Goal: Check status: Check status

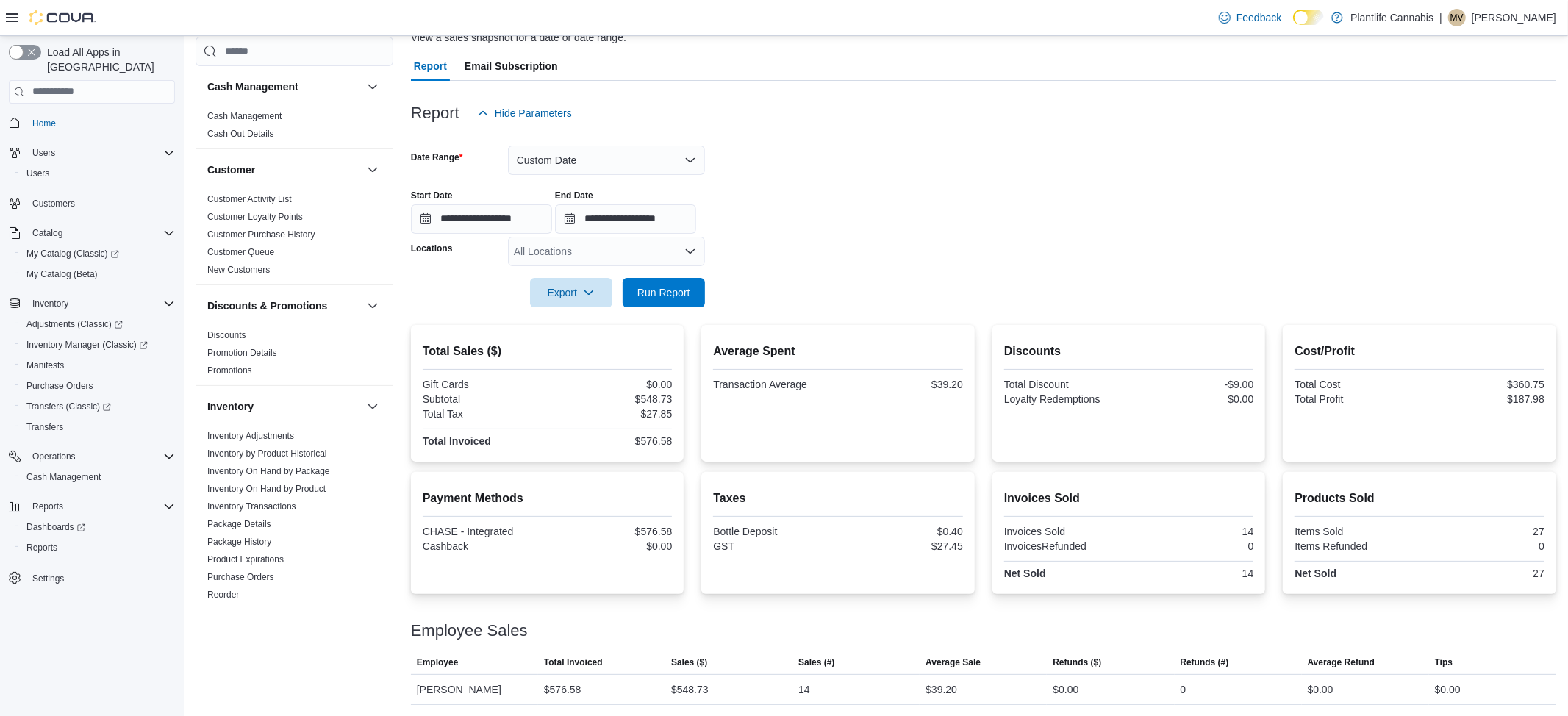
scroll to position [506, 0]
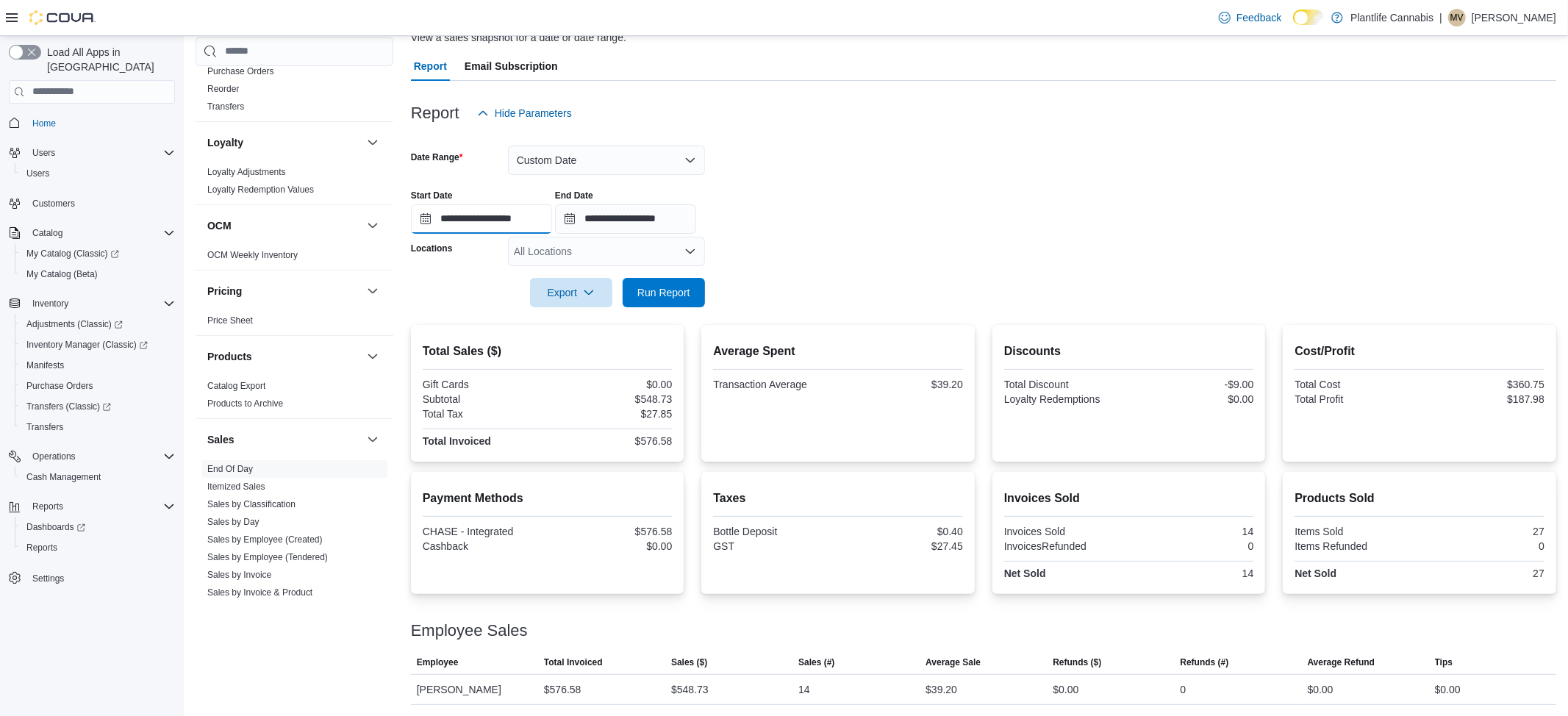
click at [500, 215] on input "**********" at bounding box center [482, 219] width 141 height 30
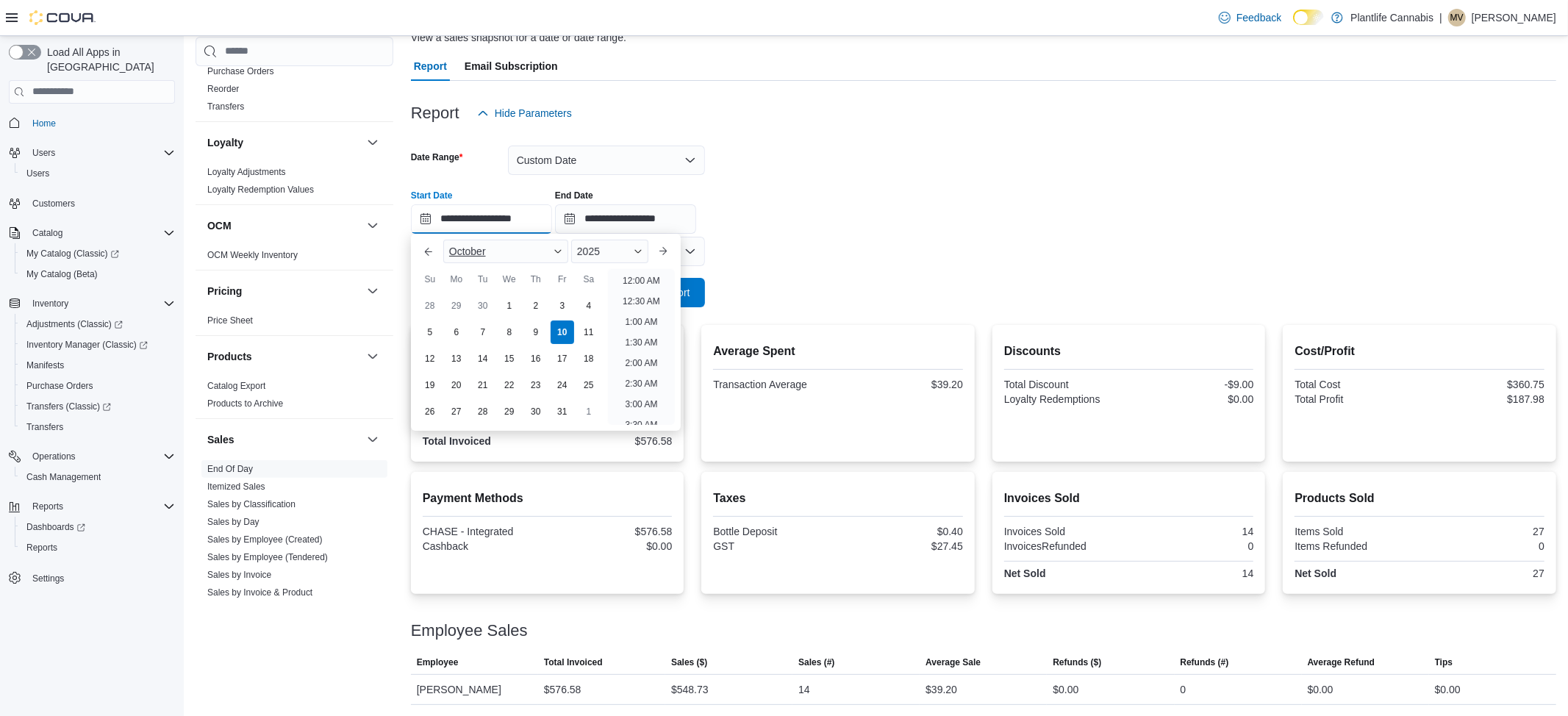
scroll to position [457, 0]
click at [636, 320] on li "12:00 PM" at bounding box center [641, 317] width 49 height 17
type input "**********"
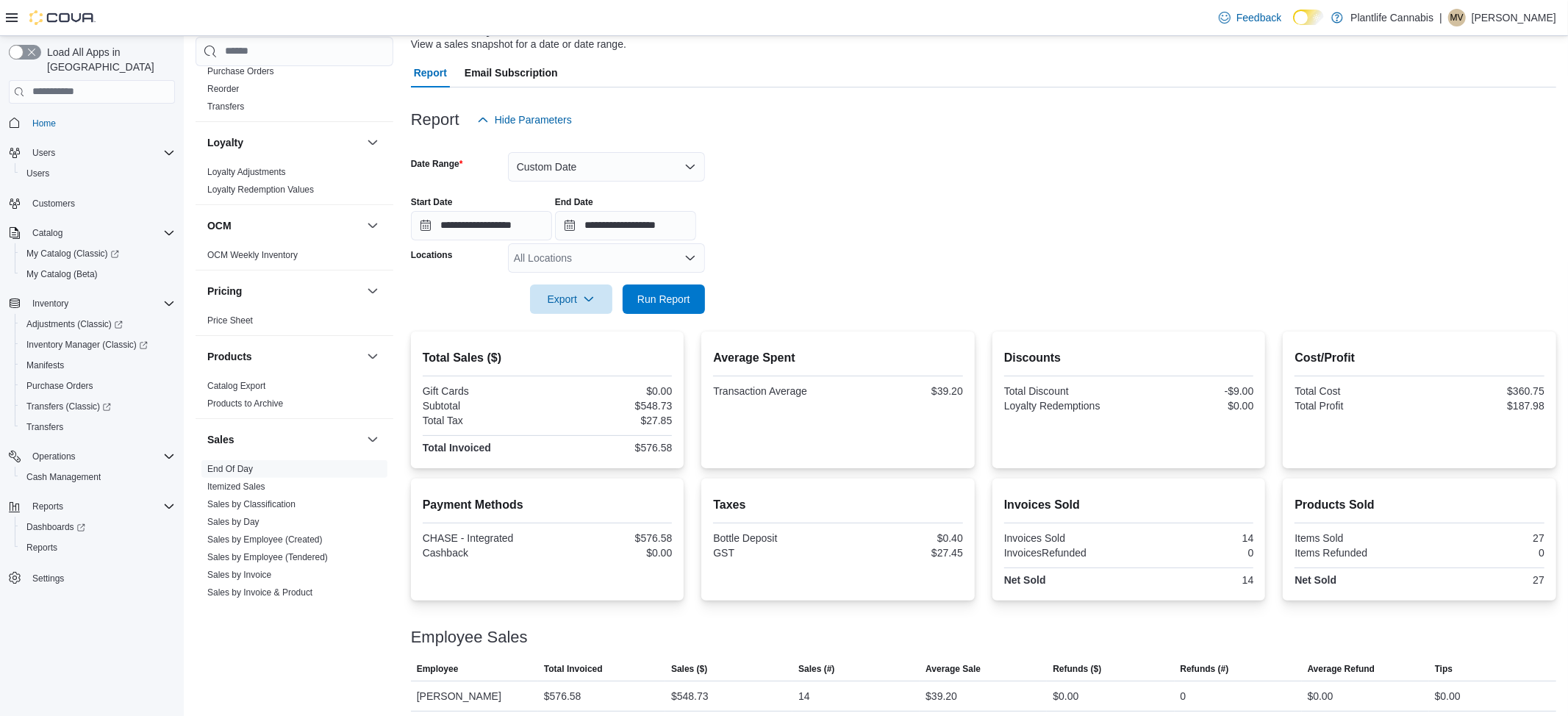
scroll to position [113, 0]
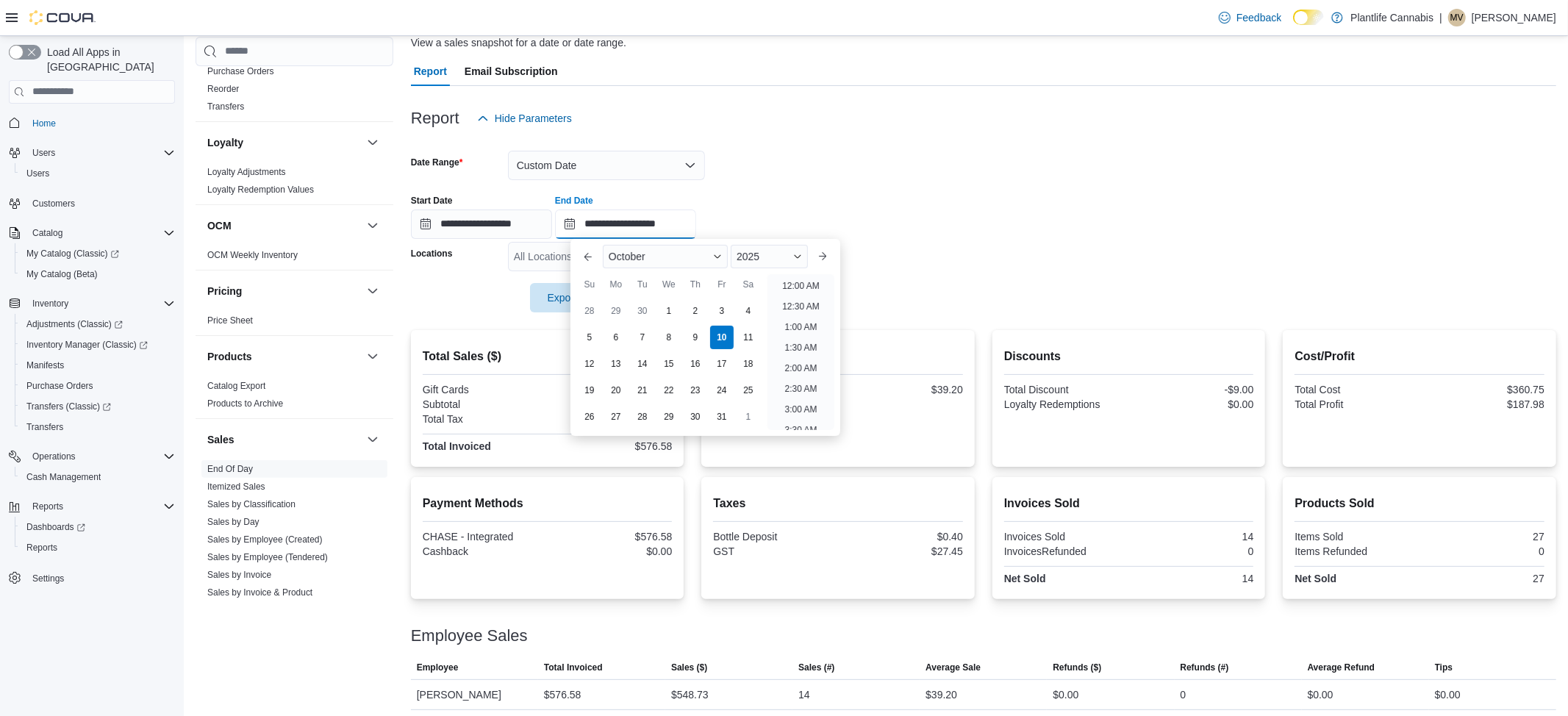
click at [650, 228] on input "**********" at bounding box center [626, 224] width 141 height 30
click at [795, 319] on li "2:00 PM" at bounding box center [800, 323] width 45 height 17
type input "**********"
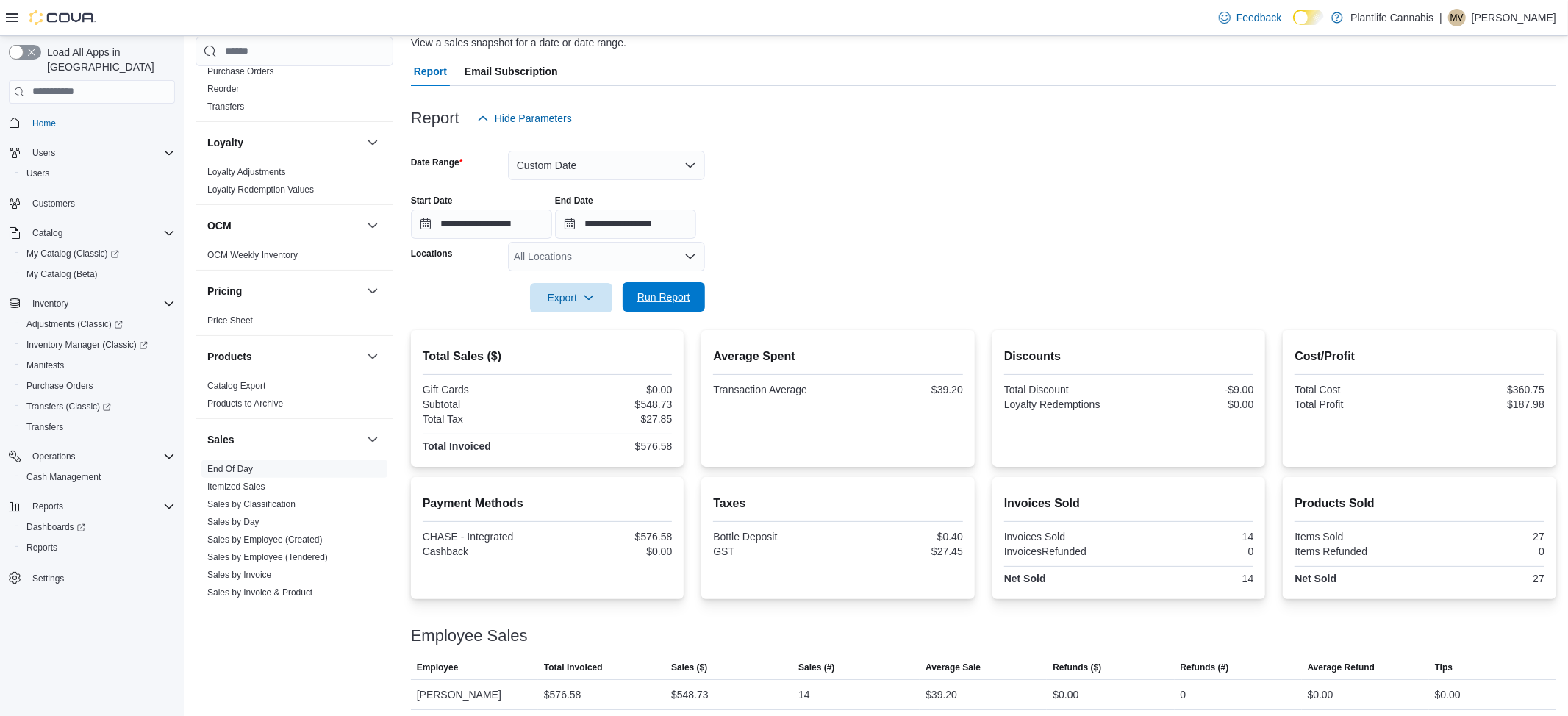
click at [649, 304] on span "Run Report" at bounding box center [664, 297] width 65 height 30
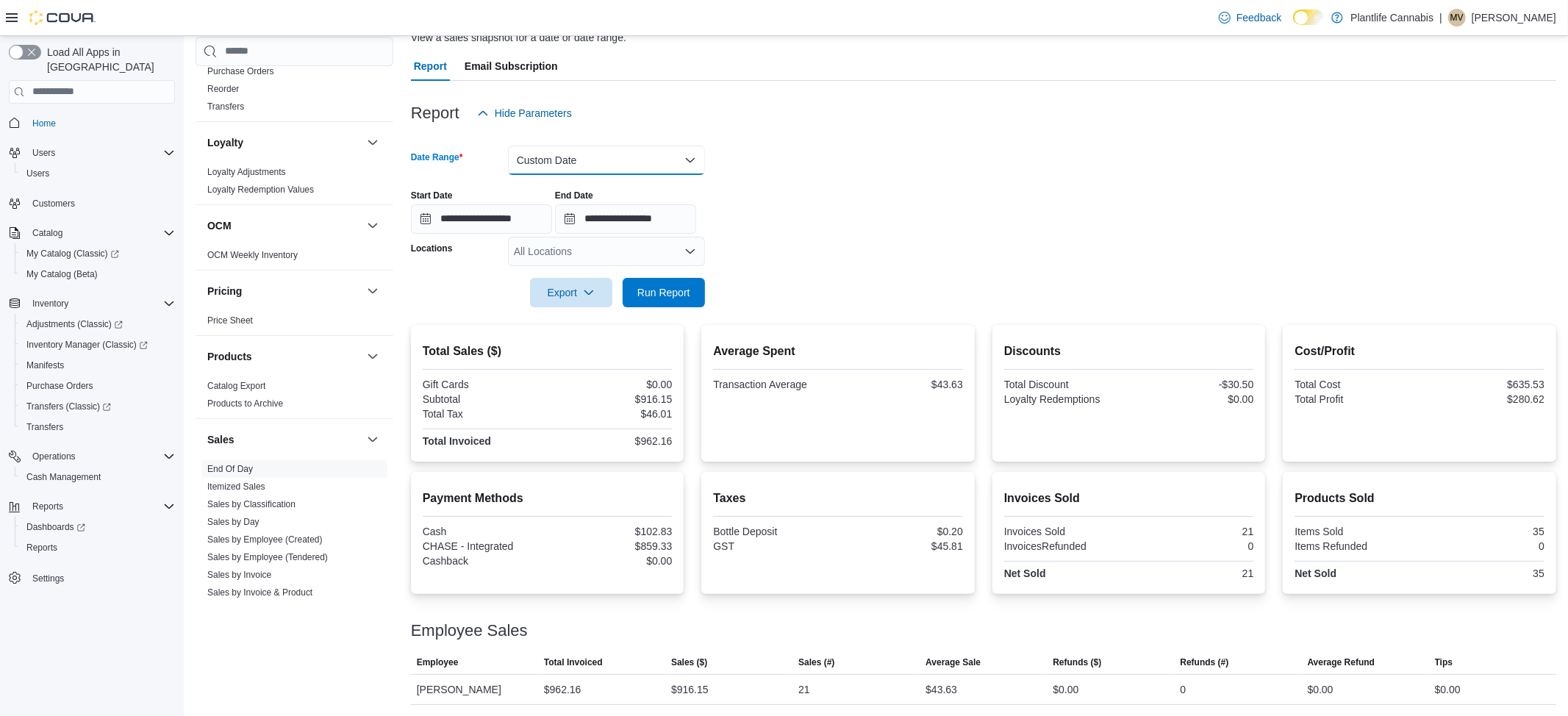
click at [559, 166] on button "Custom Date" at bounding box center [606, 160] width 197 height 30
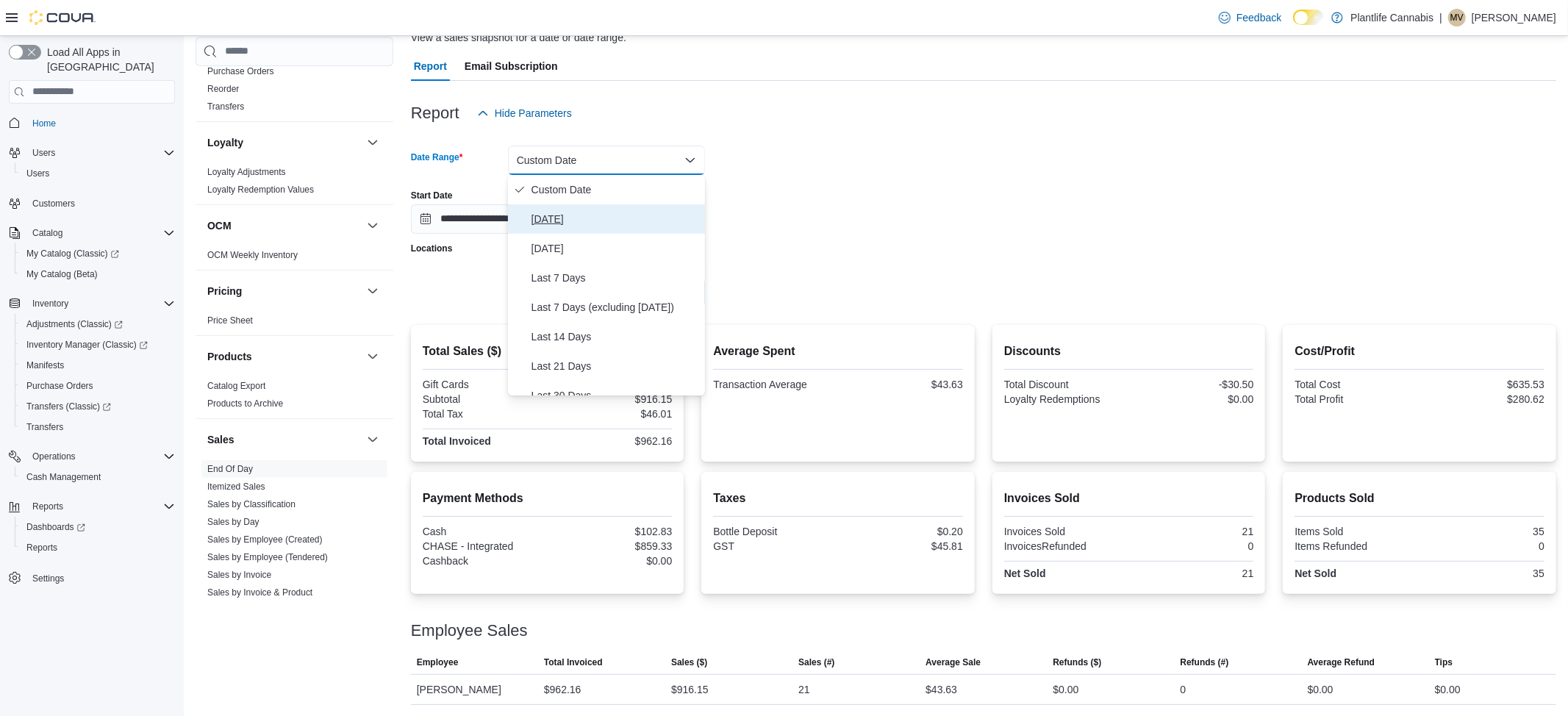
click at [543, 218] on span "[DATE]" at bounding box center [615, 219] width 168 height 17
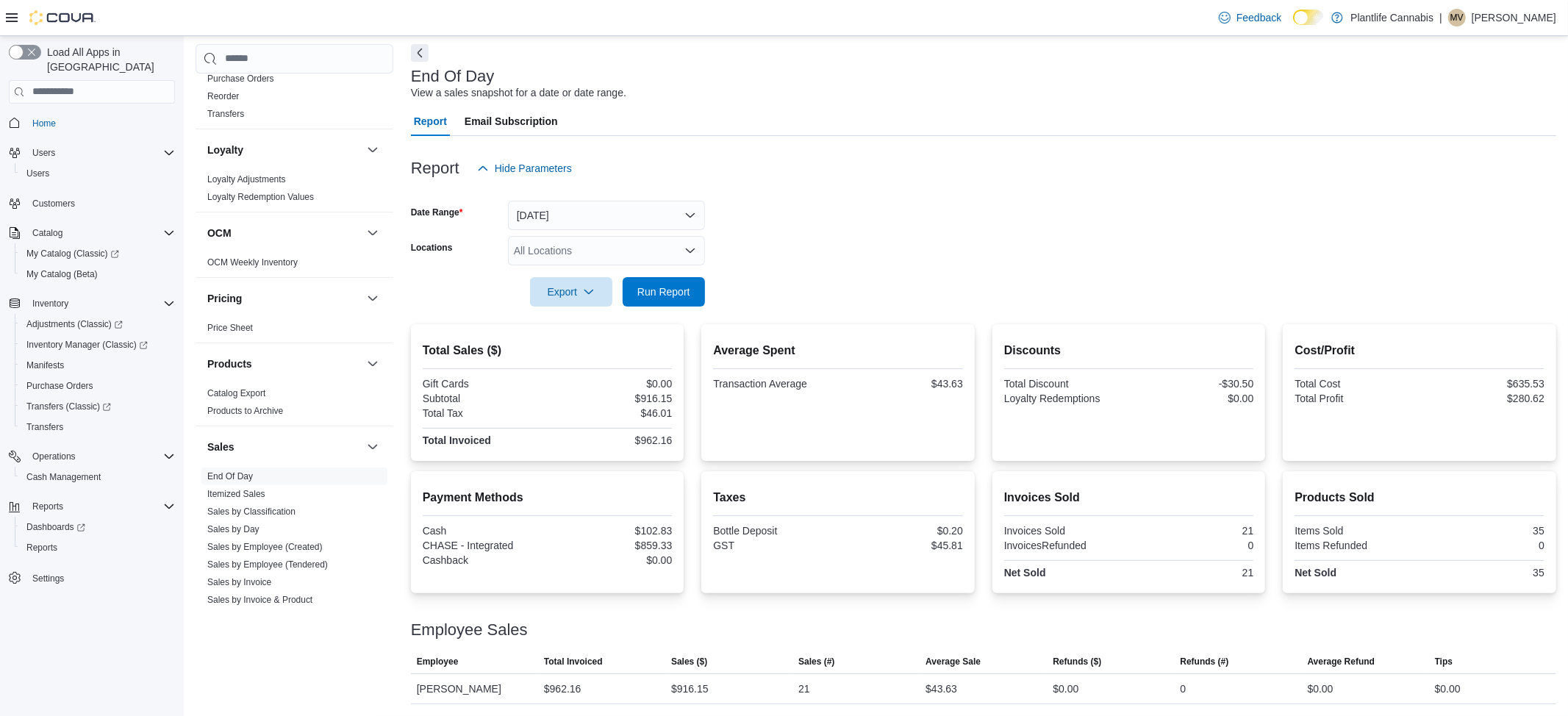
scroll to position [62, 0]
click at [654, 290] on span "Run Report" at bounding box center [664, 292] width 53 height 15
click at [672, 283] on span "Run Report" at bounding box center [664, 292] width 65 height 30
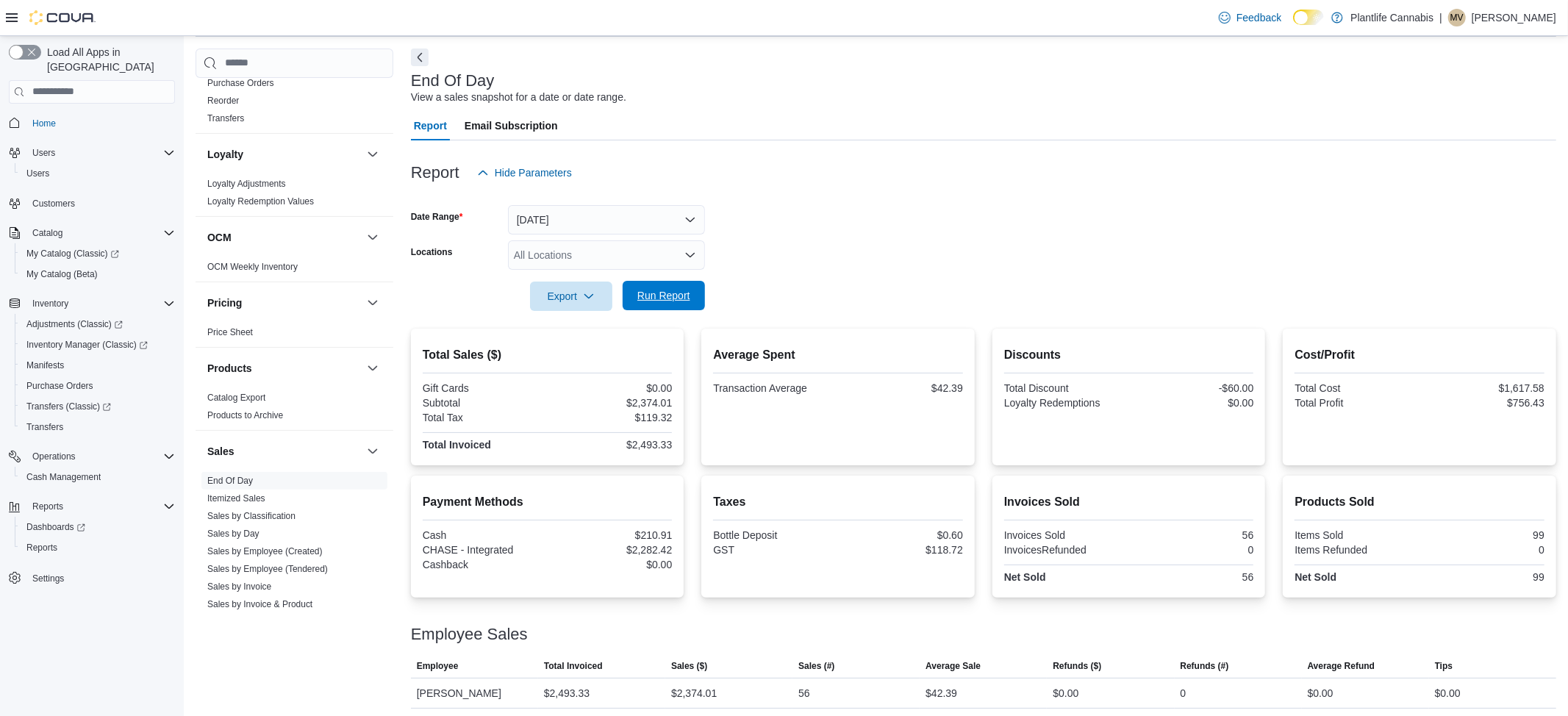
click at [667, 309] on span "Run Report" at bounding box center [664, 296] width 65 height 30
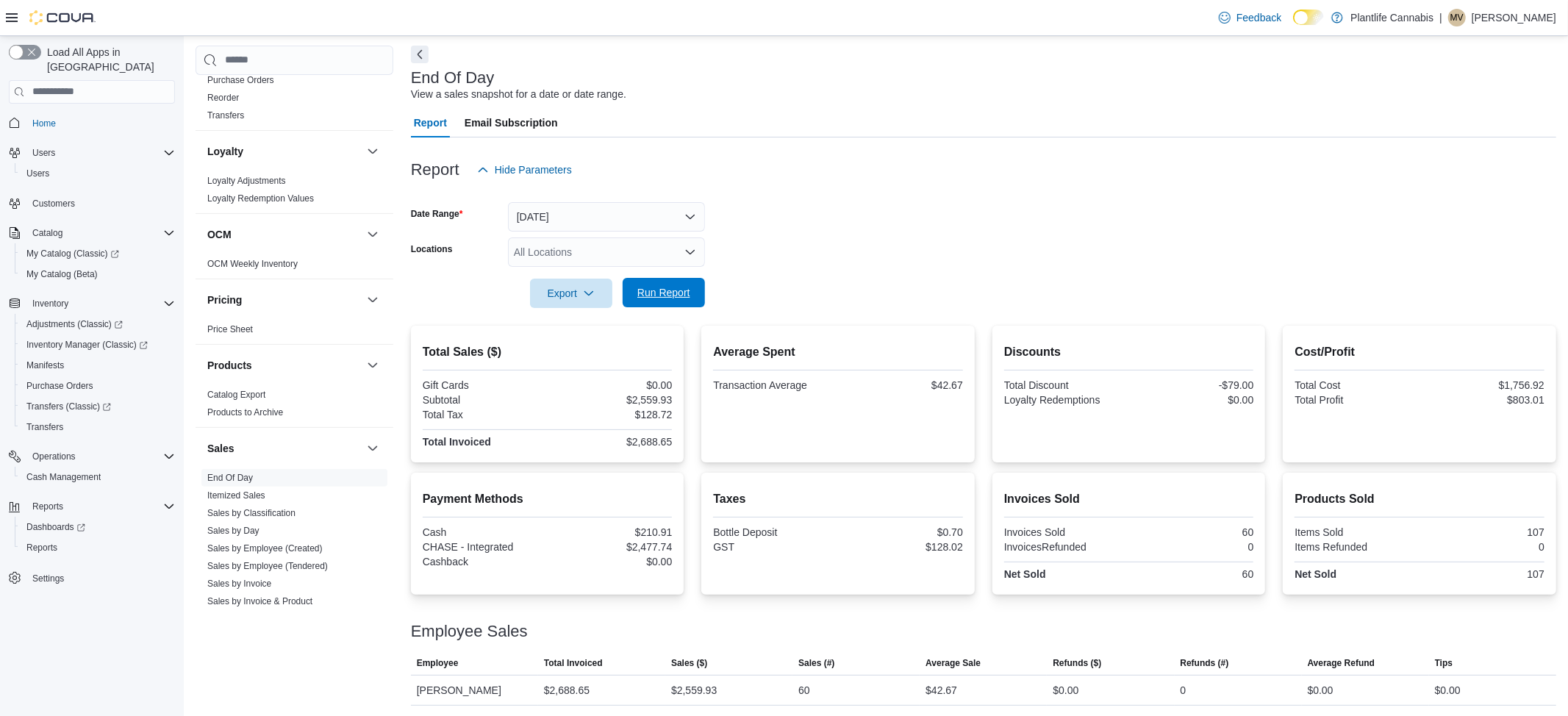
click at [665, 300] on span "Run Report" at bounding box center [664, 292] width 65 height 30
click at [315, 563] on link "Sales by Employee (Tendered)" at bounding box center [268, 566] width 120 height 10
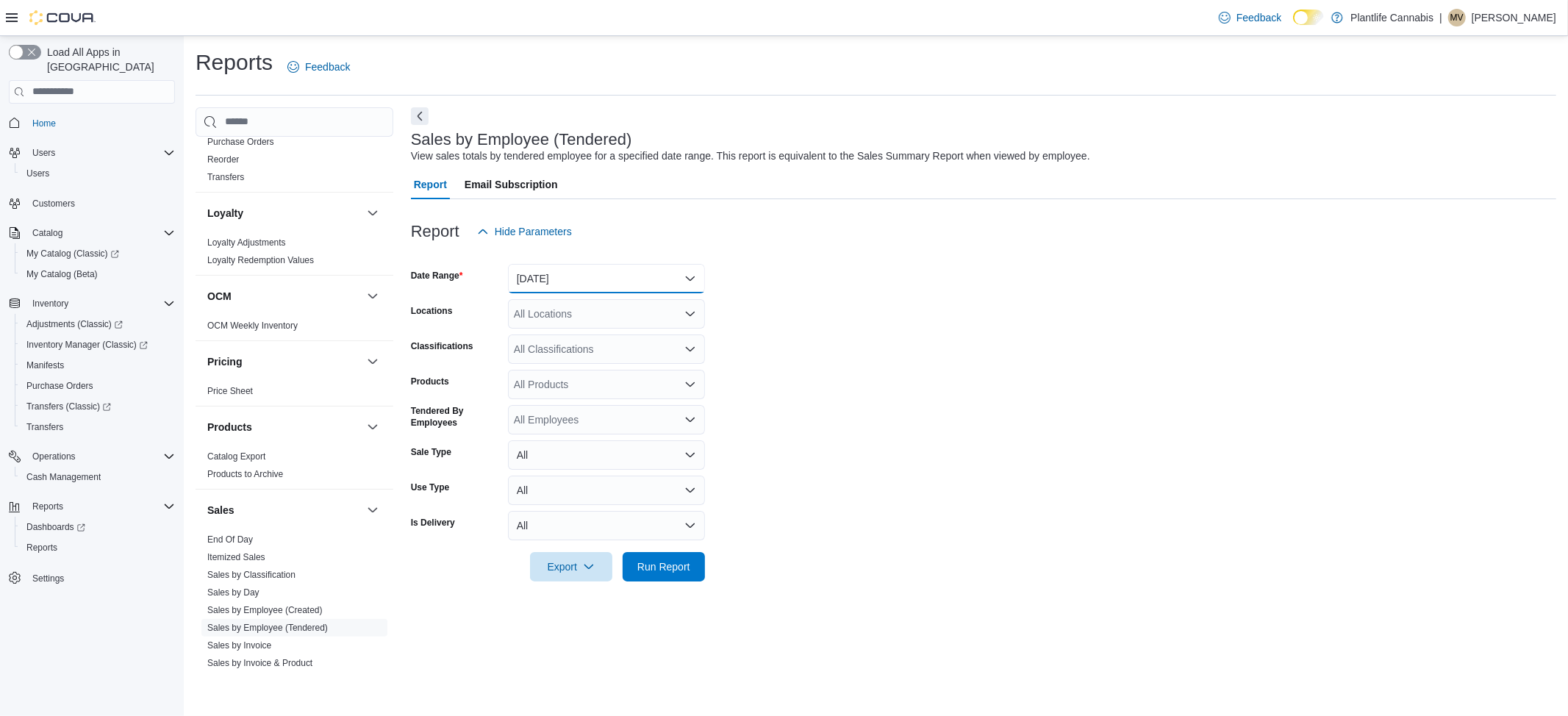
click at [536, 276] on button "[DATE]" at bounding box center [606, 278] width 197 height 30
click at [547, 336] on span "[DATE]" at bounding box center [615, 338] width 168 height 17
click at [556, 315] on div "All Locations" at bounding box center [606, 314] width 197 height 30
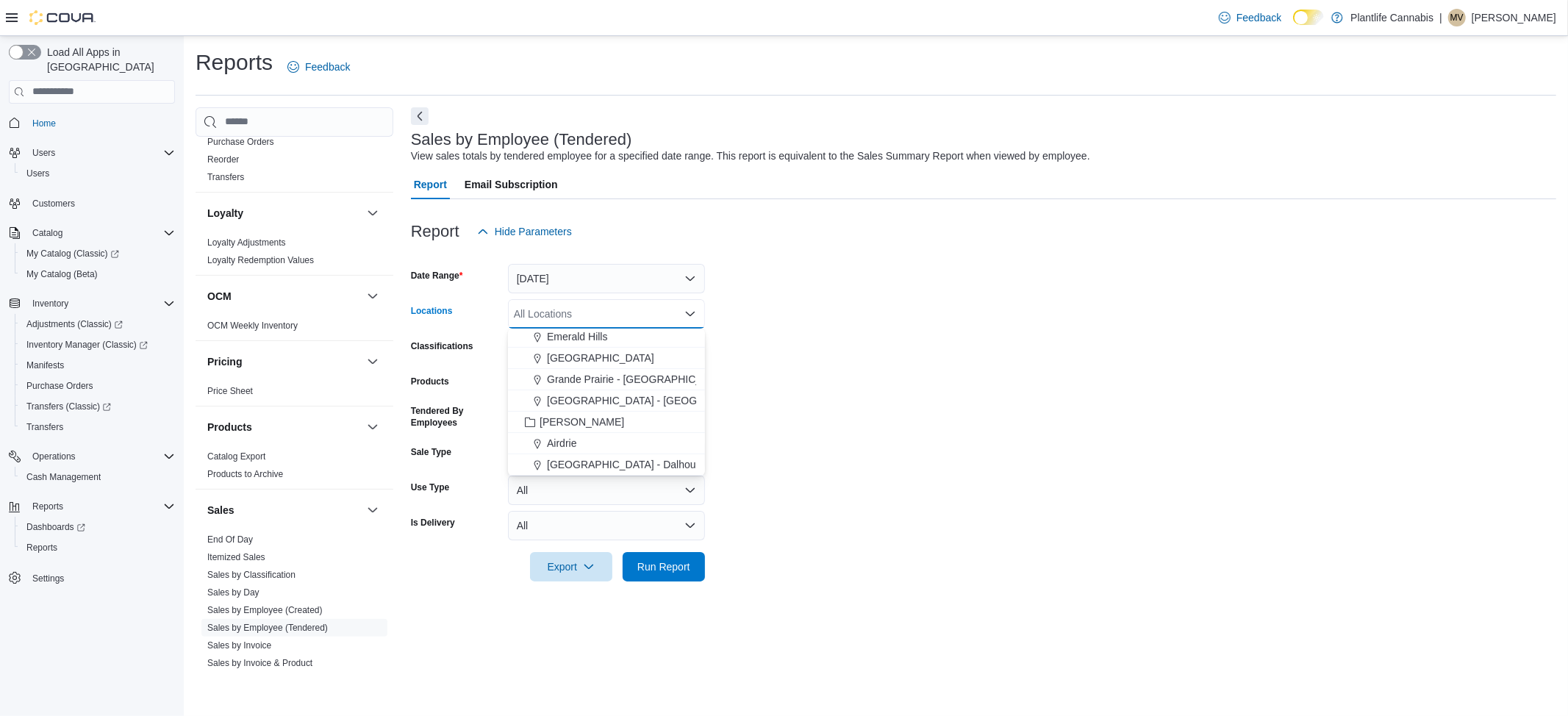
scroll to position [642, 0]
click at [565, 420] on span "Airdrie" at bounding box center [562, 420] width 30 height 15
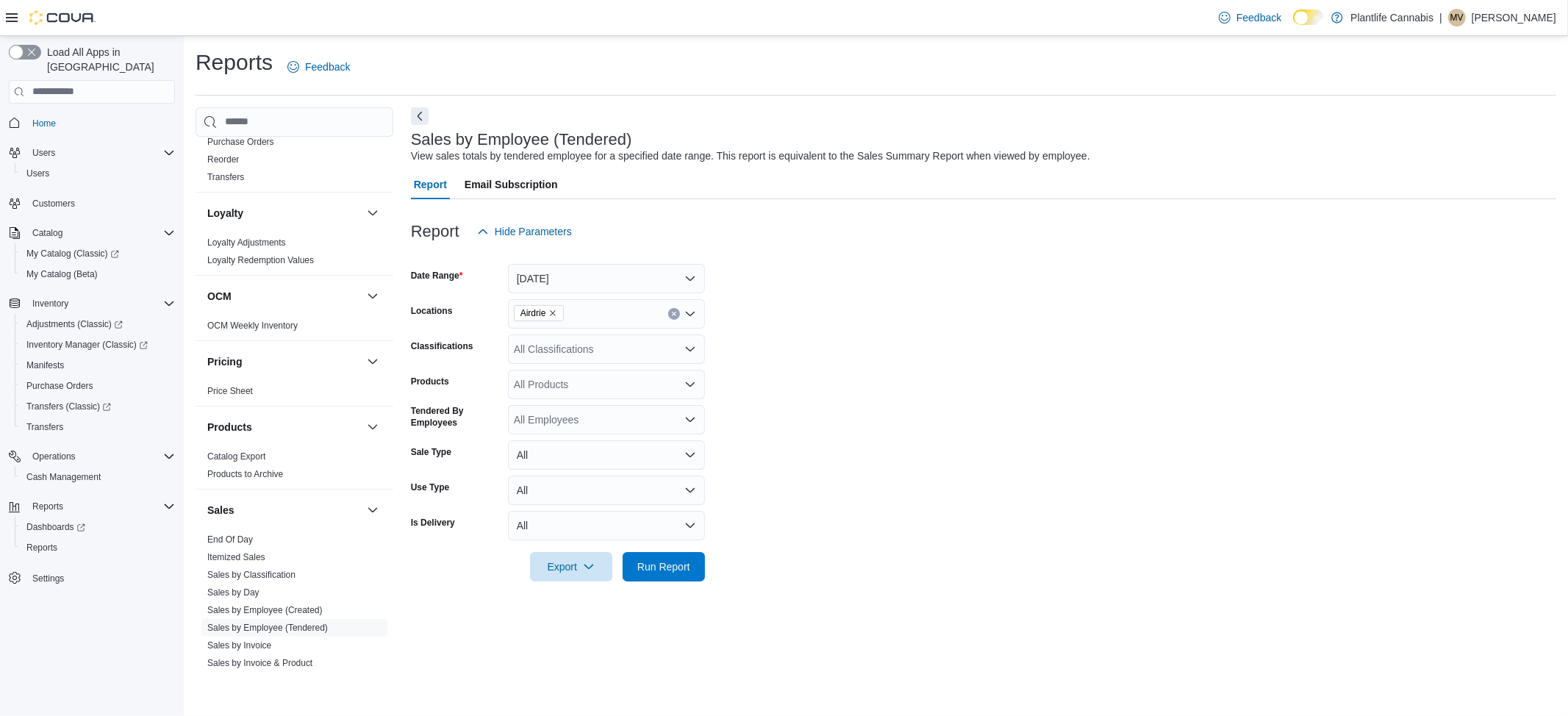
click at [792, 400] on form "Date Range [DATE] Locations Airdrie Classifications All Classifications Product…" at bounding box center [983, 413] width 1146 height 335
click at [534, 347] on div "All Classifications" at bounding box center [606, 349] width 197 height 30
click at [595, 450] on span "Accessory Group" at bounding box center [579, 452] width 79 height 15
click at [657, 563] on span "Run Report" at bounding box center [664, 565] width 53 height 15
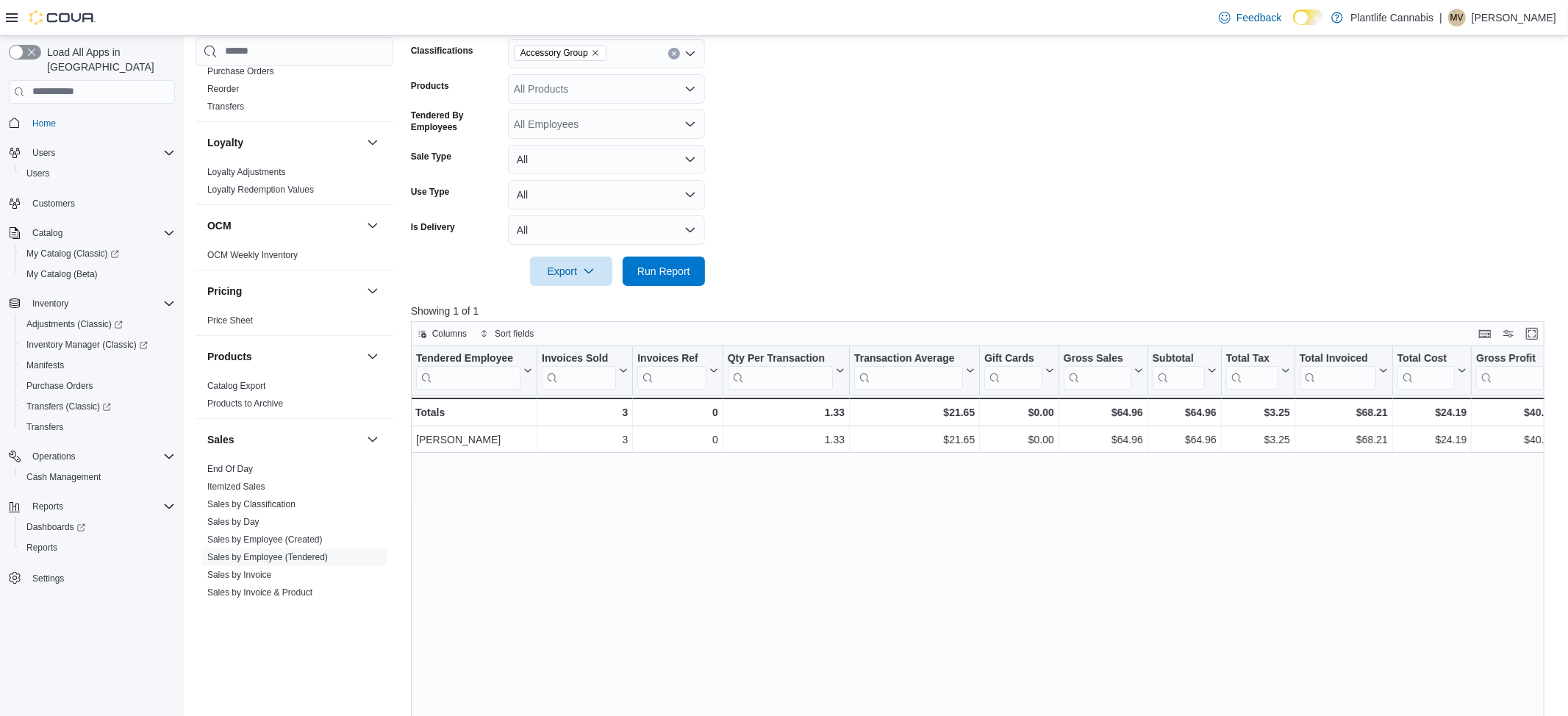
scroll to position [303, 0]
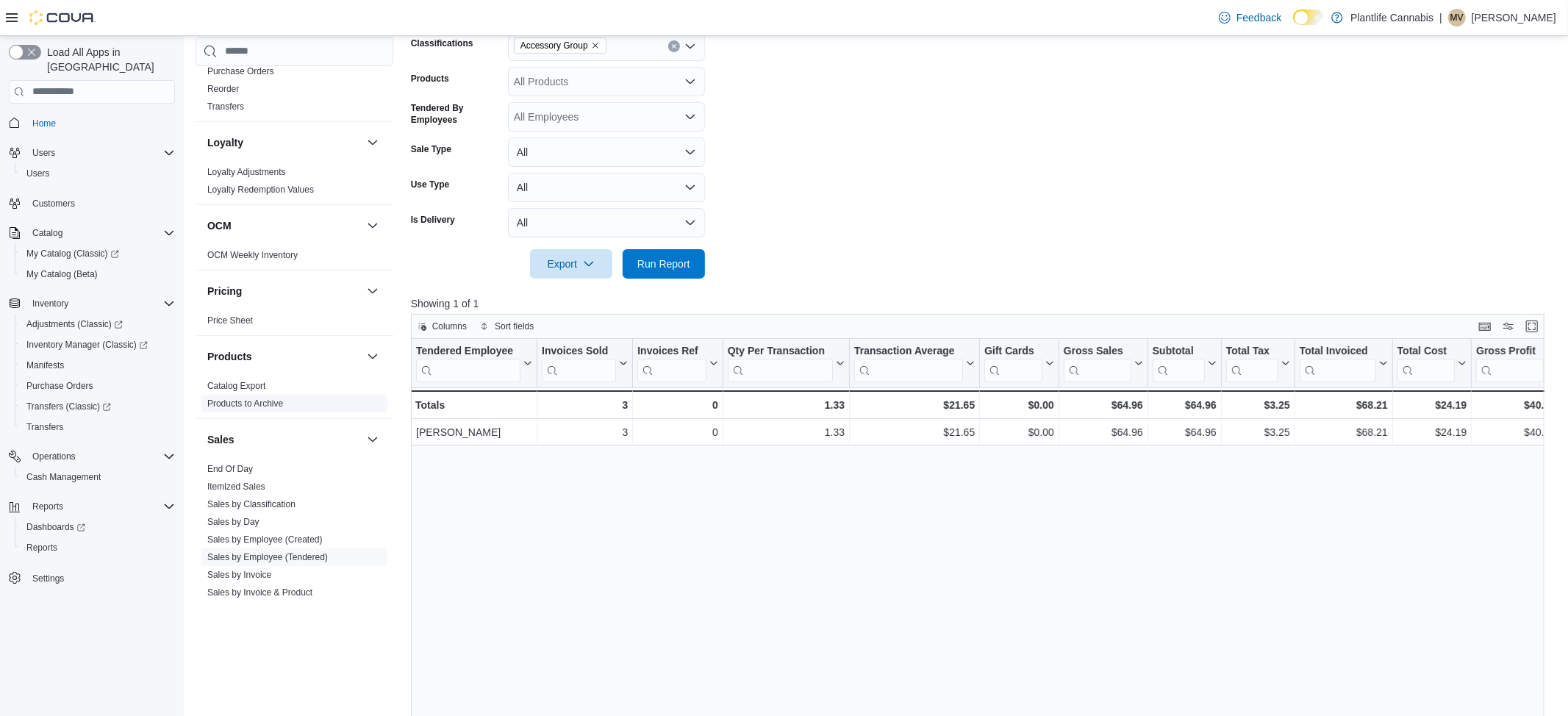
click at [245, 469] on link "End Of Day" at bounding box center [230, 469] width 45 height 10
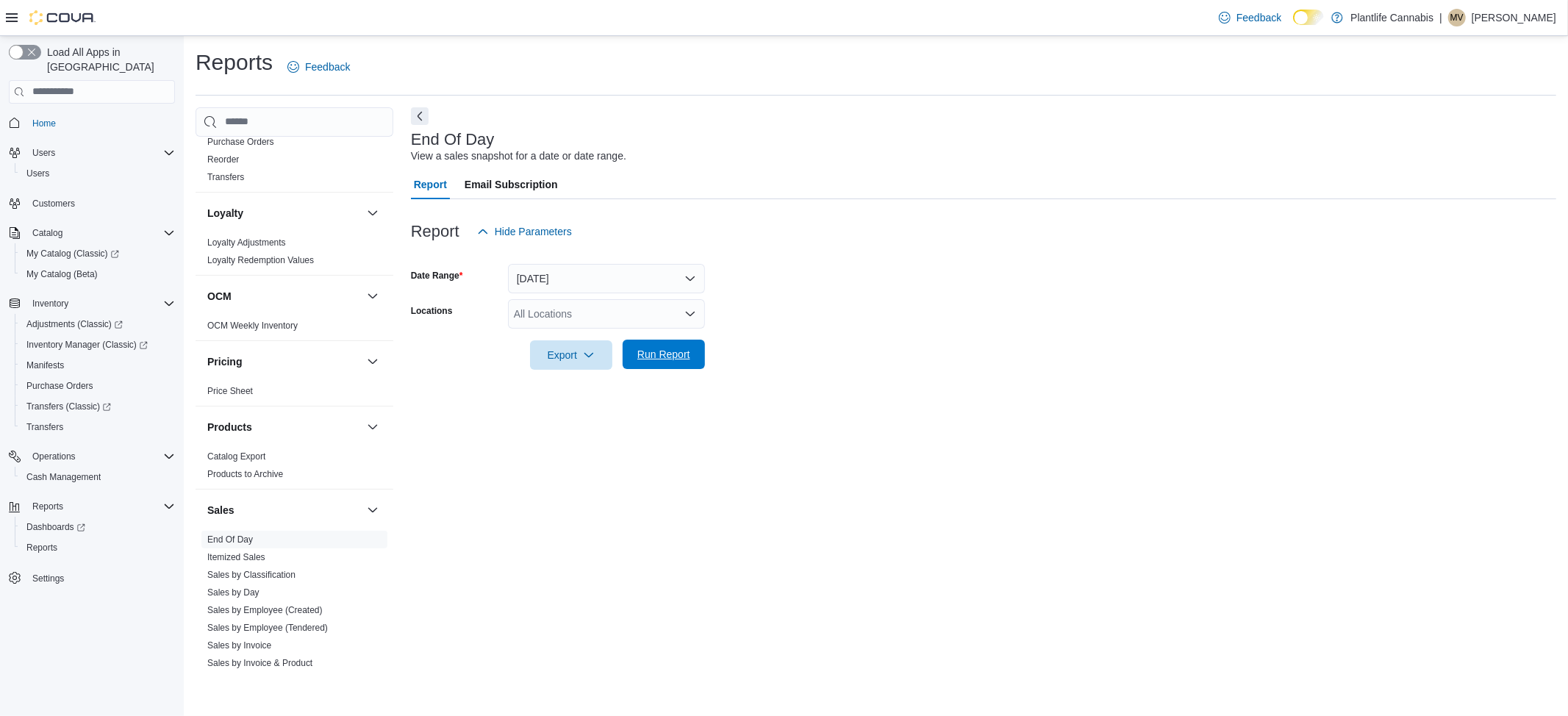
click at [674, 364] on span "Run Report" at bounding box center [664, 354] width 65 height 30
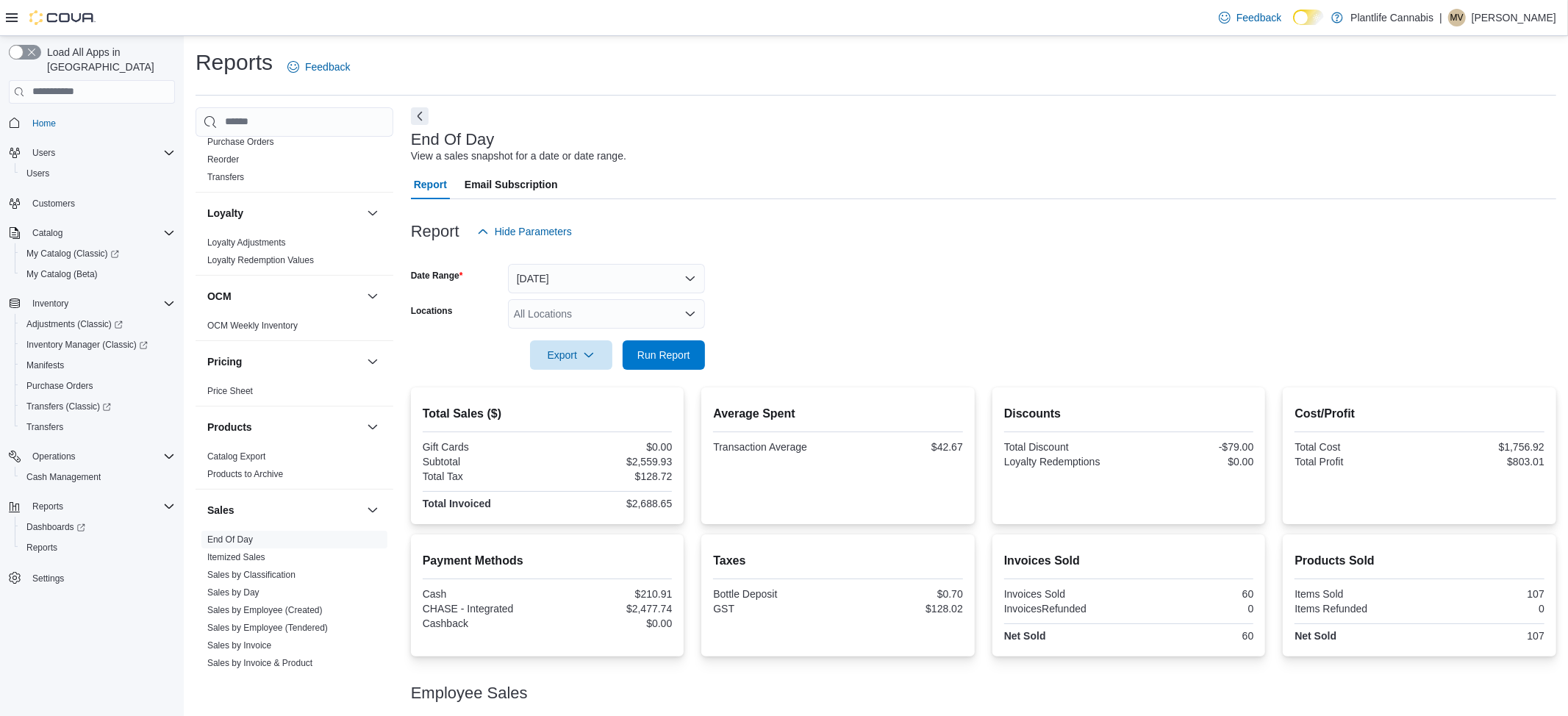
scroll to position [62, 0]
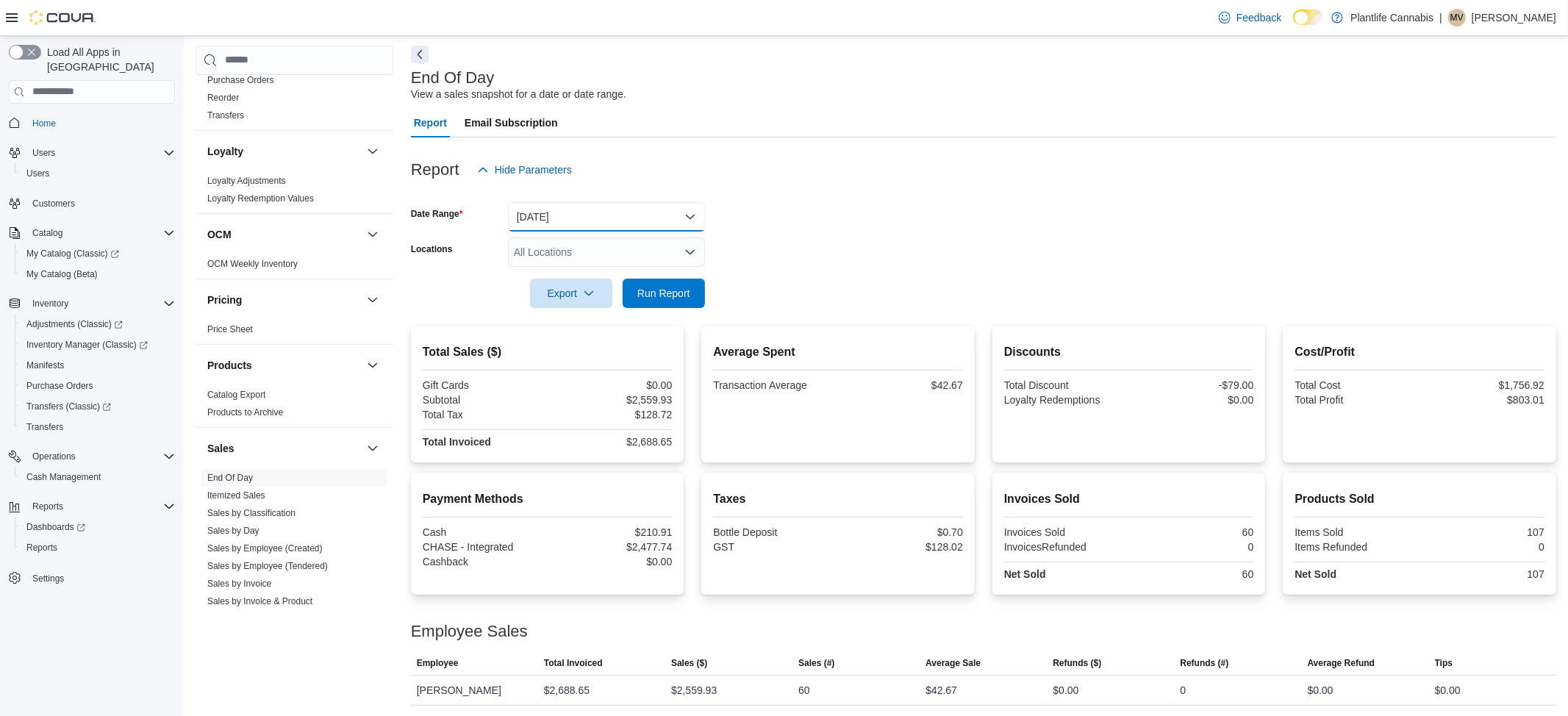
click at [553, 213] on button "[DATE]" at bounding box center [606, 217] width 197 height 30
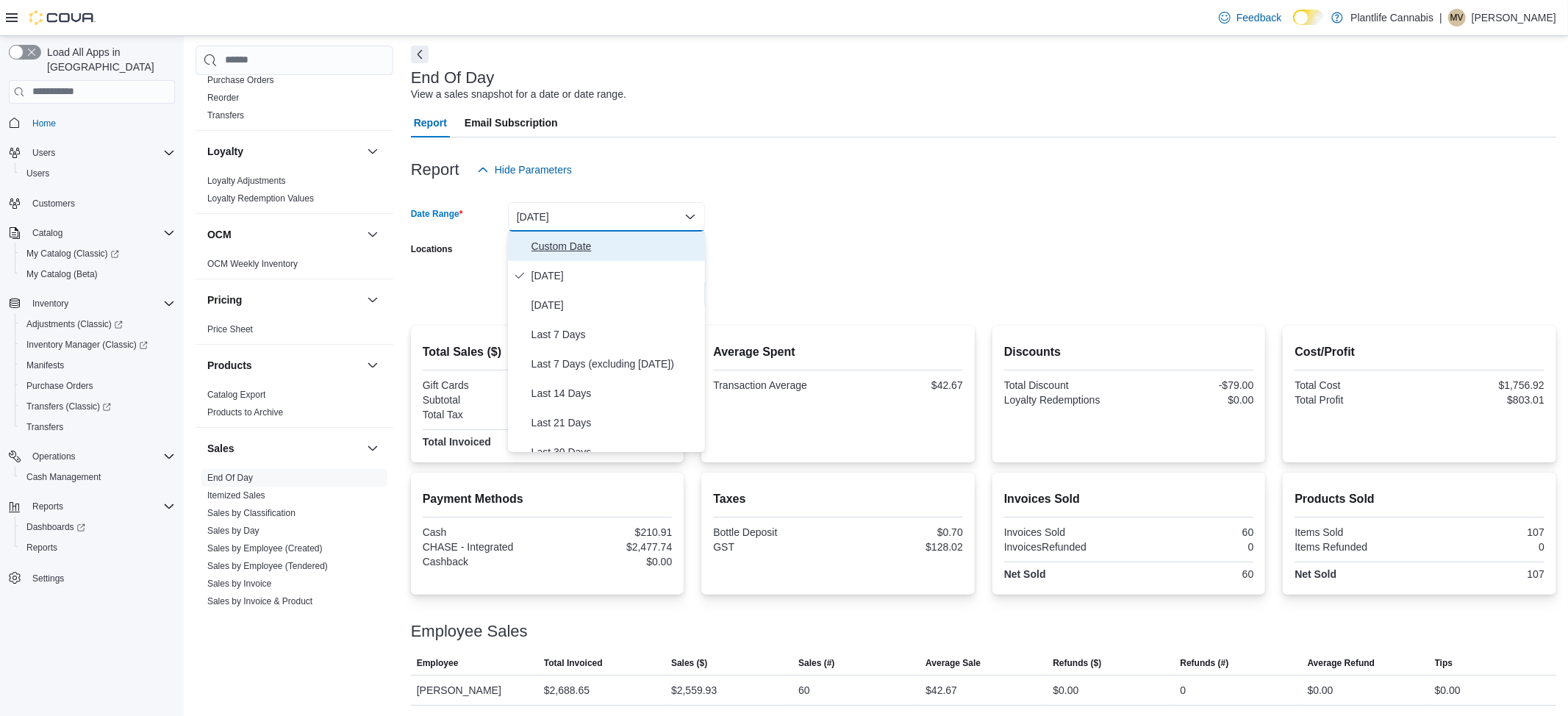
click at [545, 242] on span "Custom Date" at bounding box center [615, 246] width 168 height 17
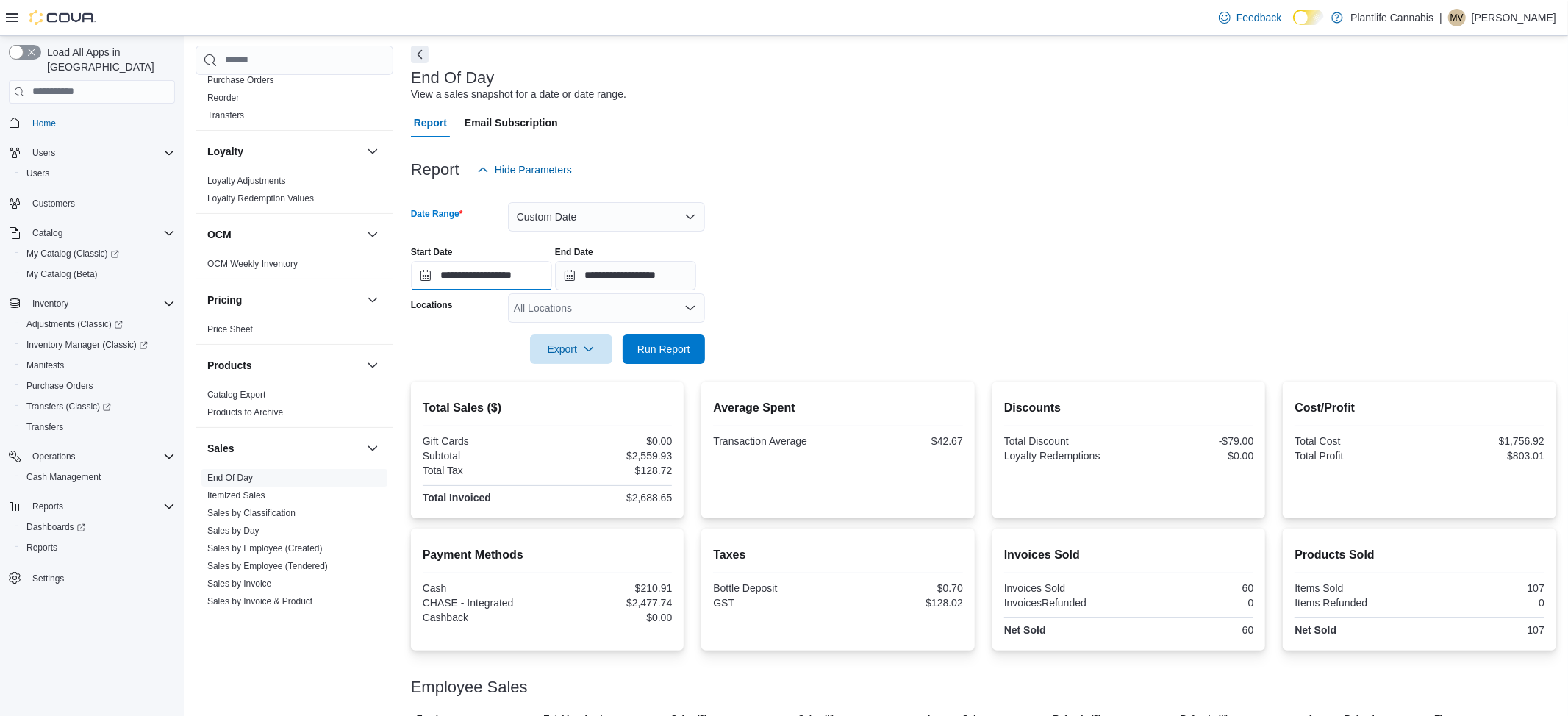
click at [533, 279] on input "**********" at bounding box center [482, 276] width 141 height 30
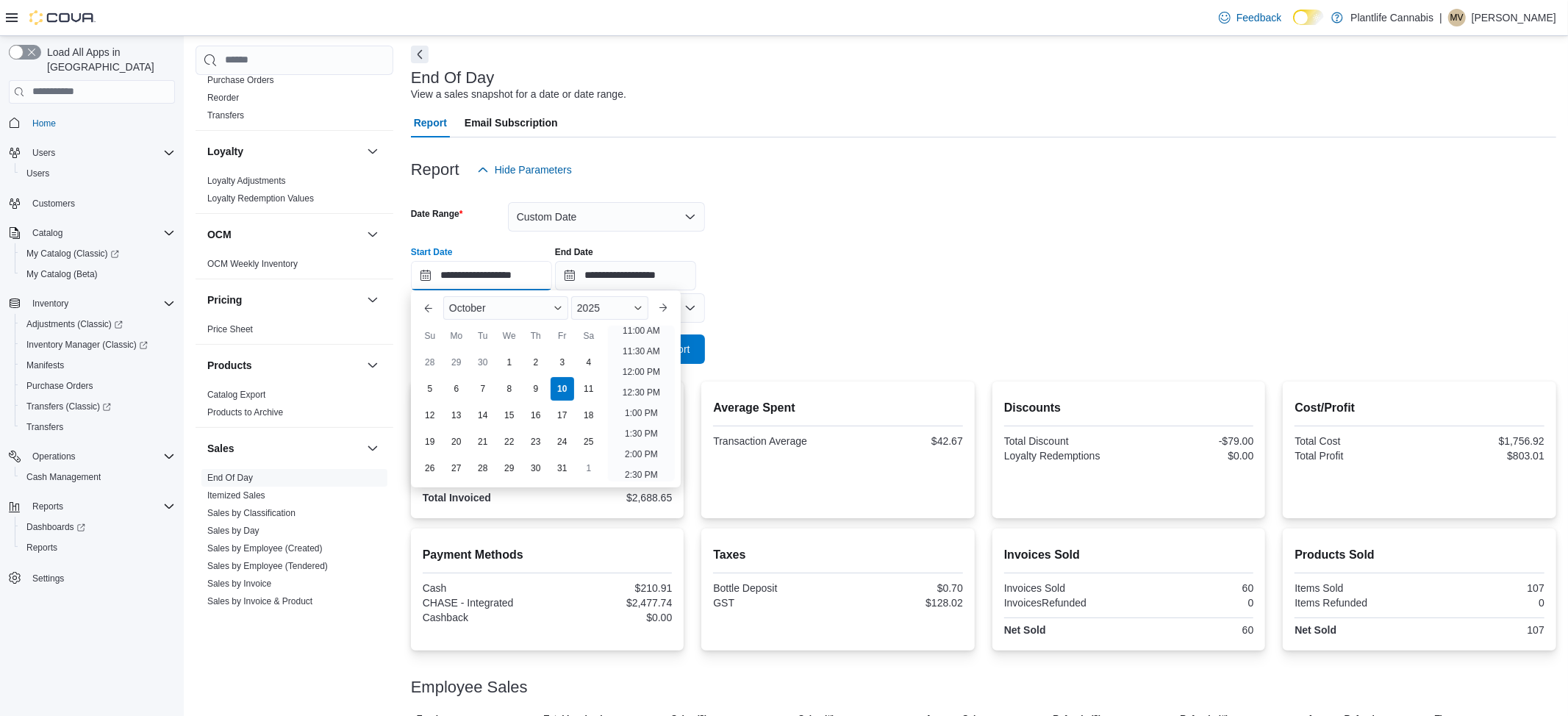
scroll to position [460, 0]
click at [642, 456] on li "2:00 PM" at bounding box center [640, 453] width 45 height 17
type input "**********"
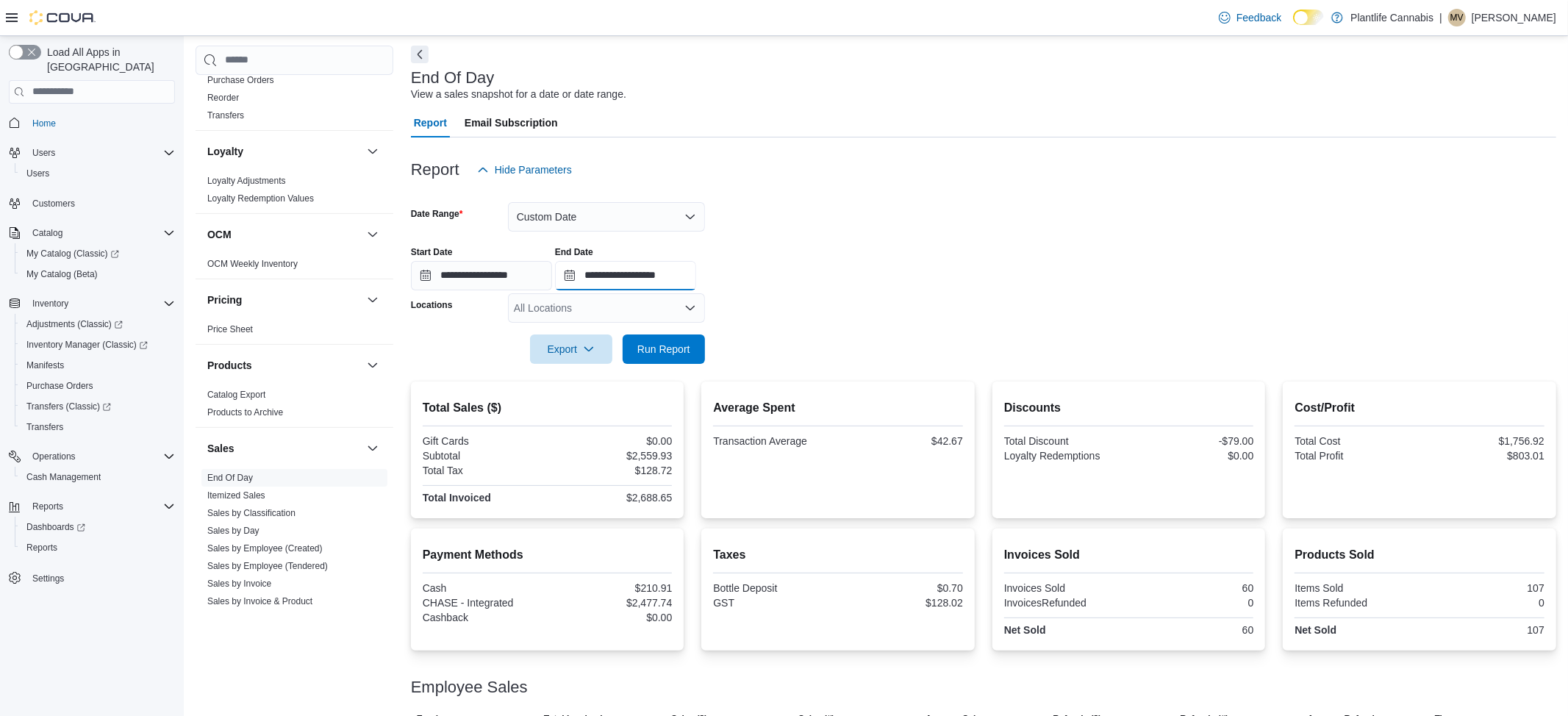
click at [653, 270] on input "**********" at bounding box center [626, 276] width 141 height 30
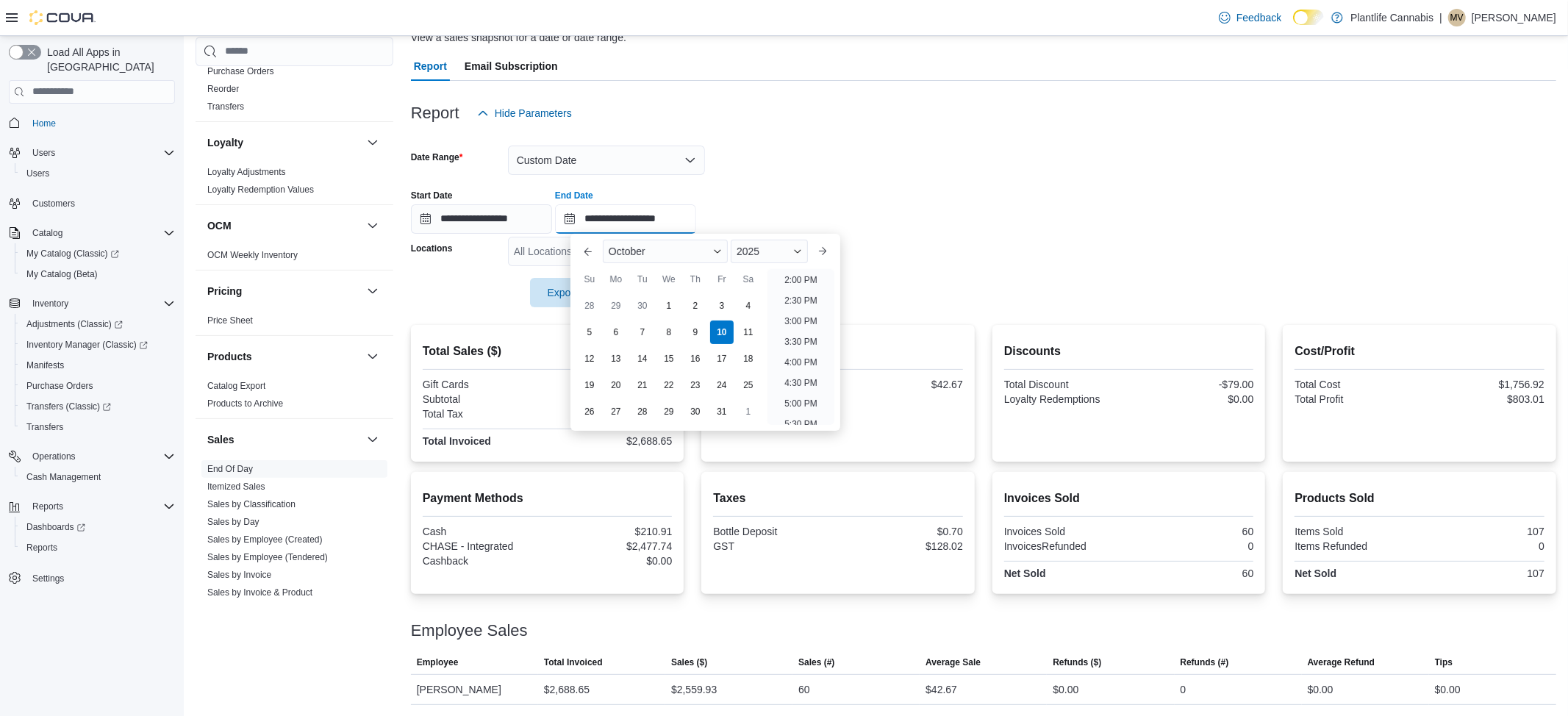
scroll to position [571, 0]
click at [801, 372] on li "4:00 PM" at bounding box center [800, 368] width 45 height 17
type input "**********"
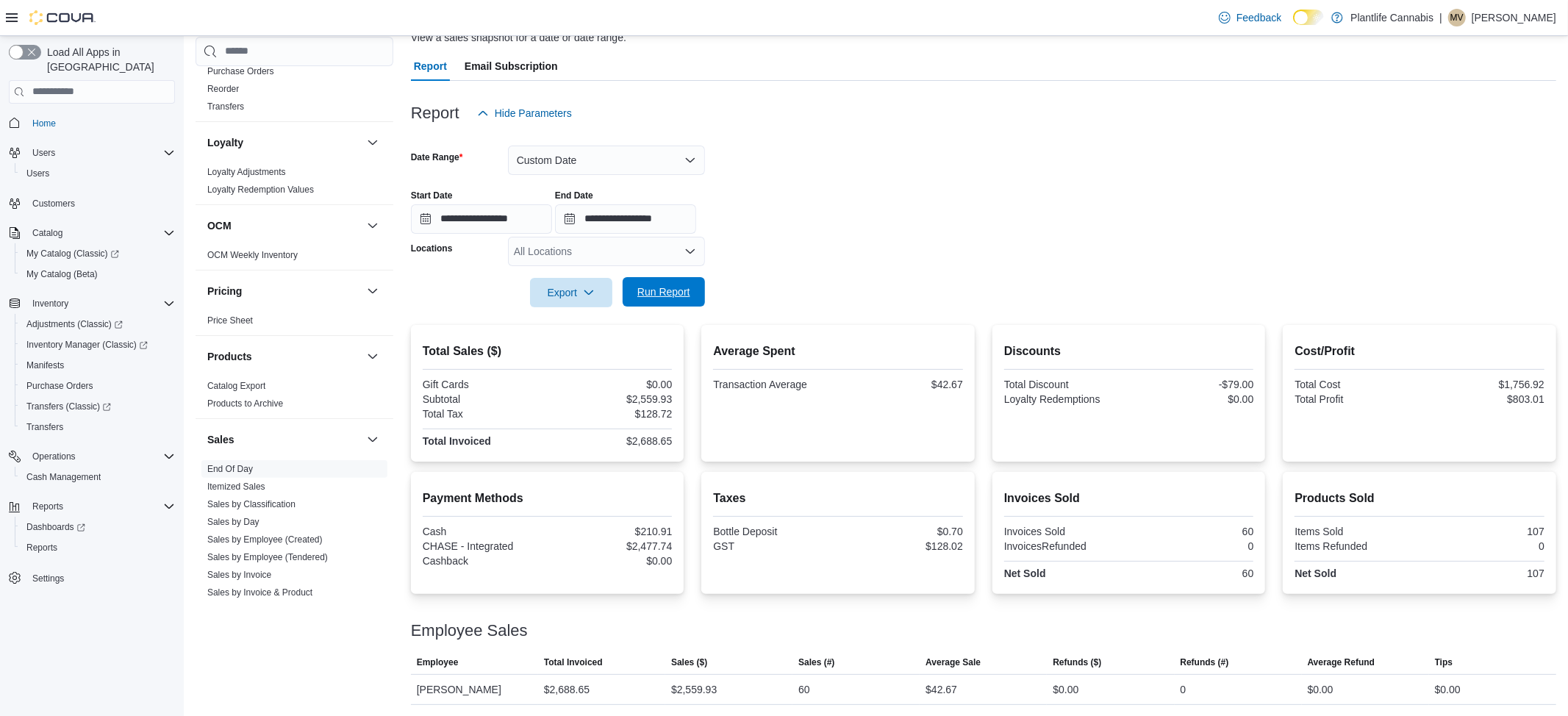
click at [647, 296] on span "Run Report" at bounding box center [664, 291] width 53 height 15
click at [668, 287] on span "Run Report" at bounding box center [664, 291] width 53 height 15
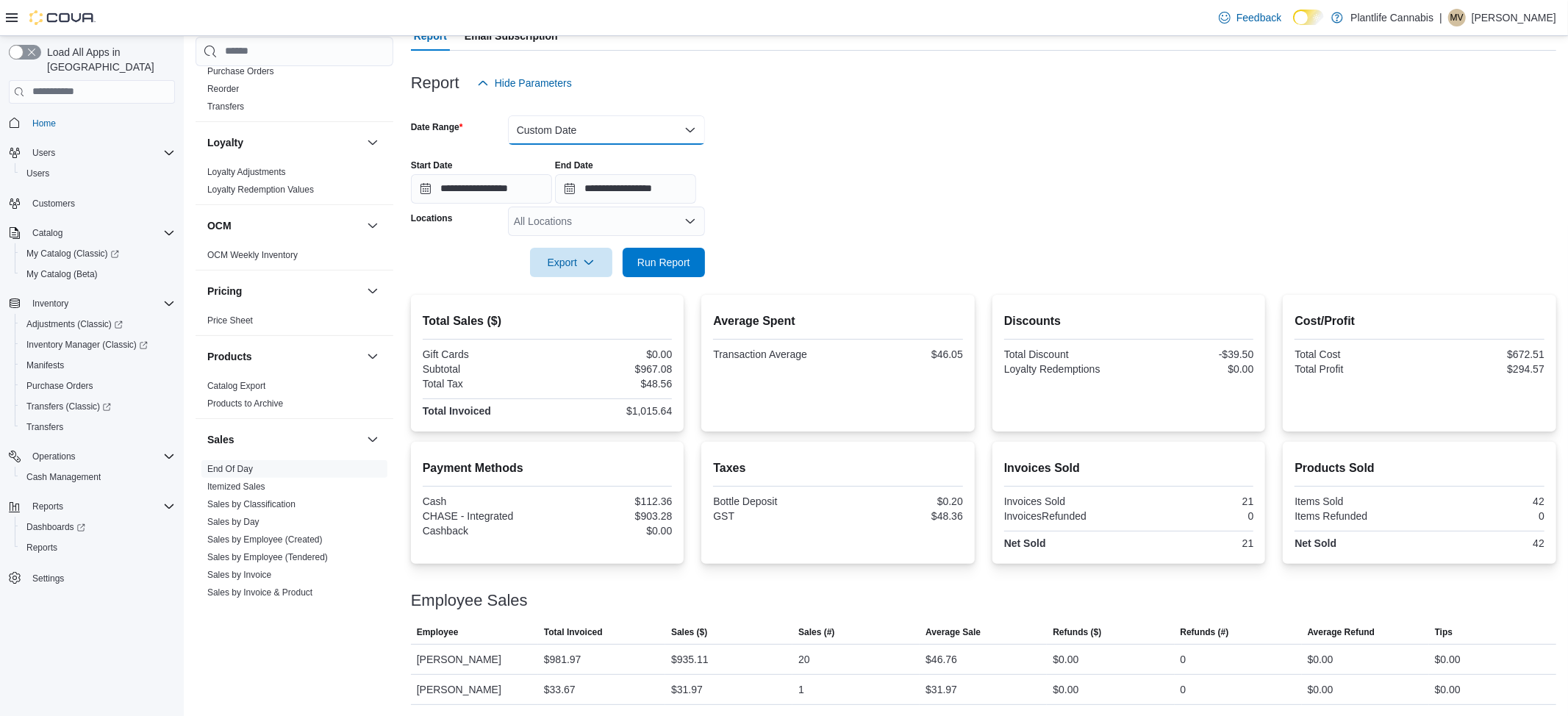
click at [562, 121] on button "Custom Date" at bounding box center [606, 130] width 197 height 30
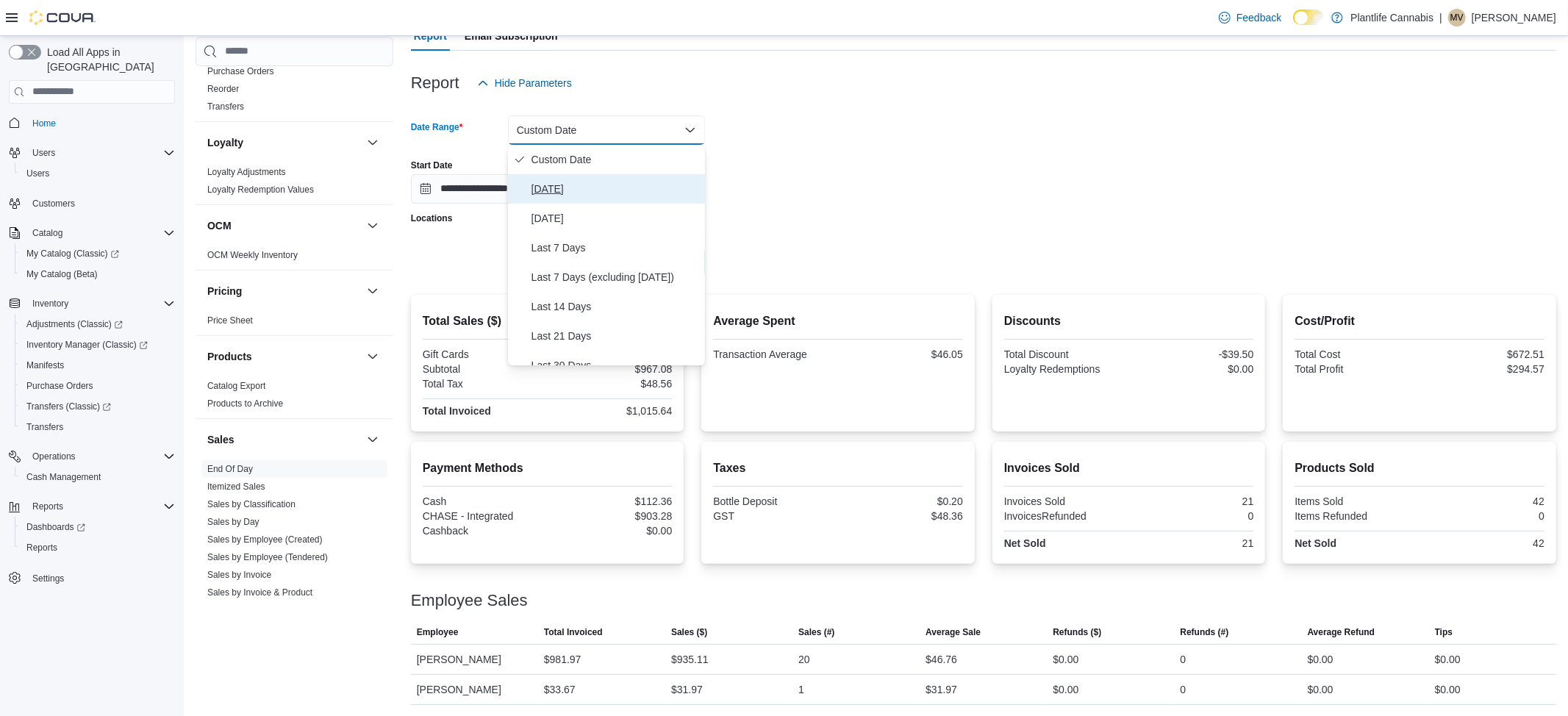
click at [549, 185] on span "[DATE]" at bounding box center [615, 188] width 168 height 17
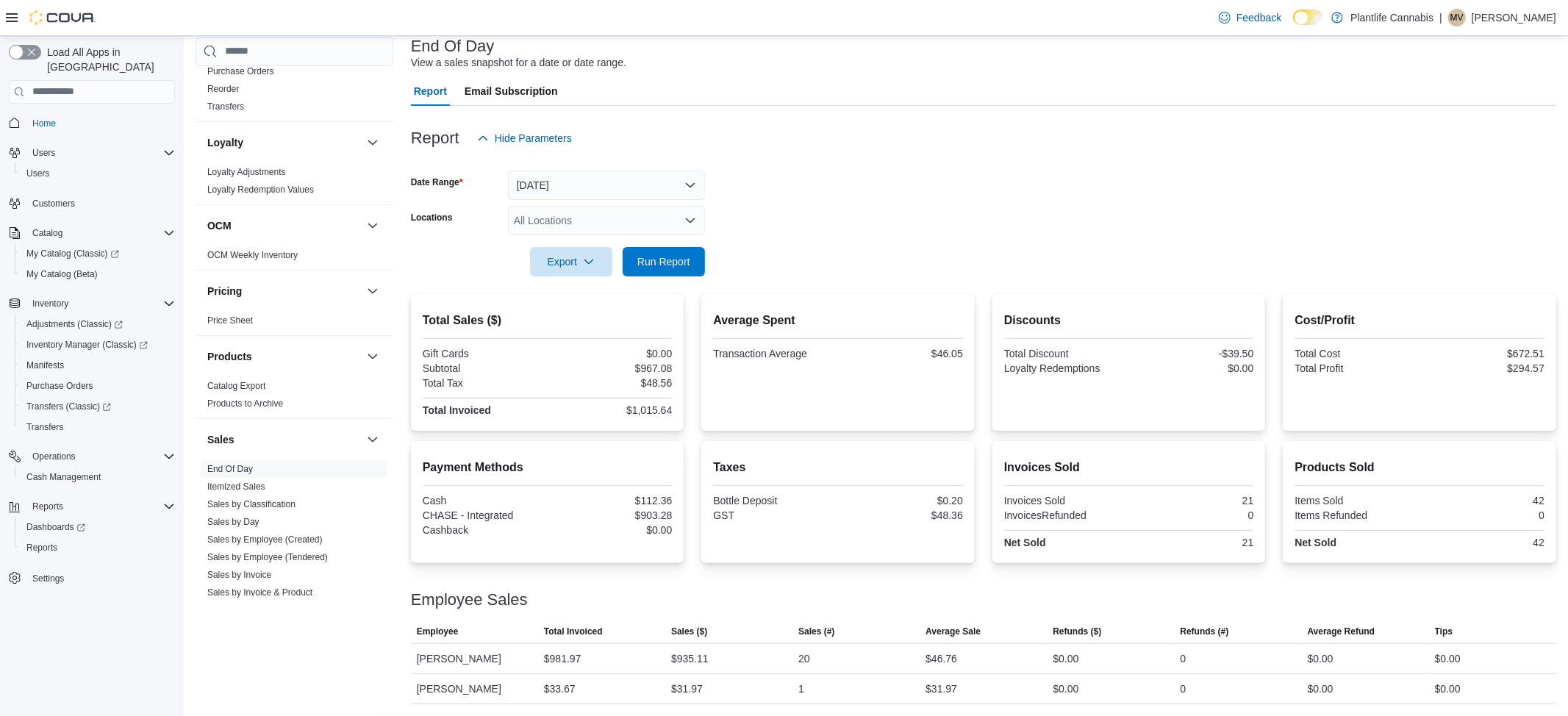
scroll to position [92, 0]
click at [681, 250] on span "Run Report" at bounding box center [664, 263] width 65 height 30
click at [638, 260] on span "Run Report" at bounding box center [664, 262] width 53 height 15
click at [647, 261] on span "Run Report" at bounding box center [664, 262] width 53 height 15
